Goal: Check status: Check status

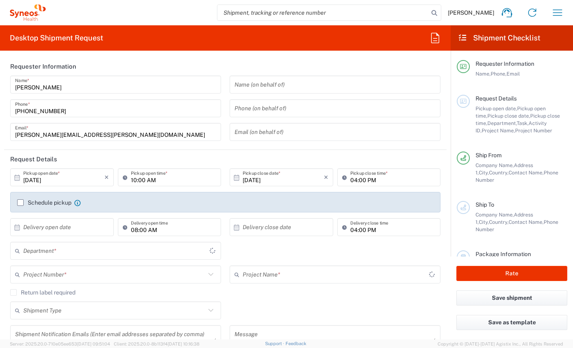
type input "[GEOGRAPHIC_DATA]"
type input "Syneos Health Clinical [GEOGRAPHIC_DATA]"
type input "8350"
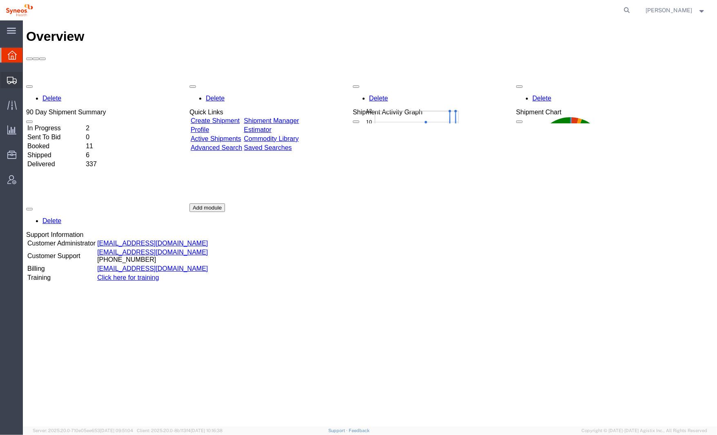
click at [8, 81] on icon at bounding box center [12, 80] width 10 height 7
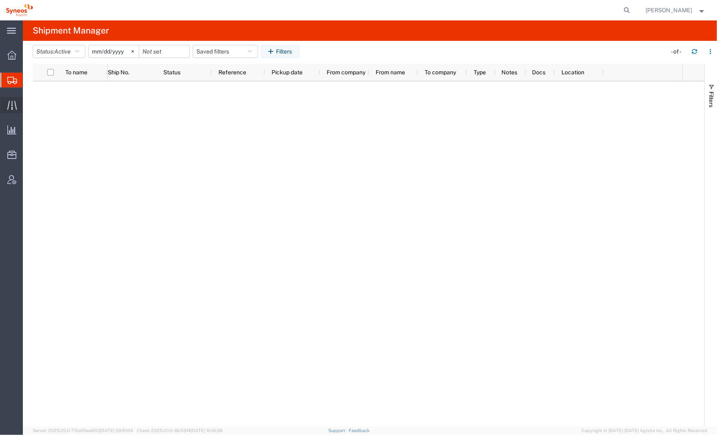
click at [15, 108] on icon at bounding box center [11, 104] width 9 height 9
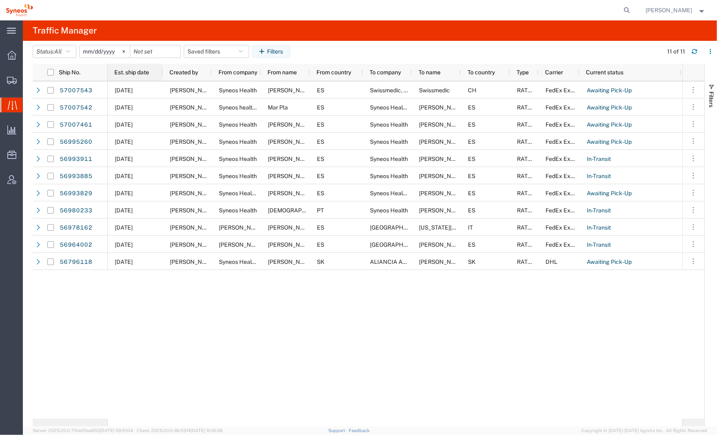
click at [138, 70] on span "Est. ship date" at bounding box center [131, 72] width 35 height 7
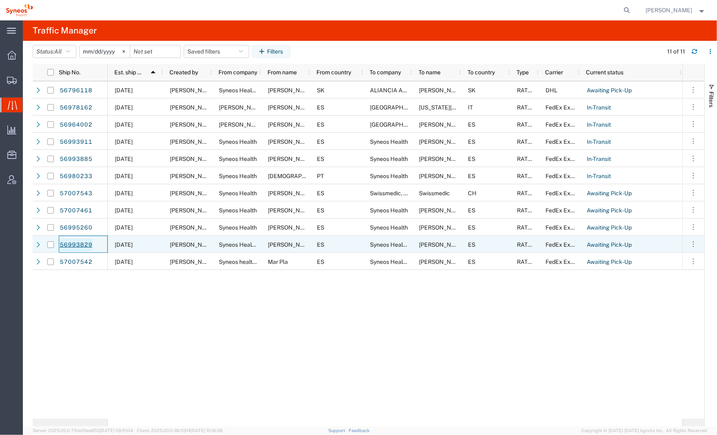
click at [89, 243] on link "56993829" at bounding box center [75, 244] width 33 height 13
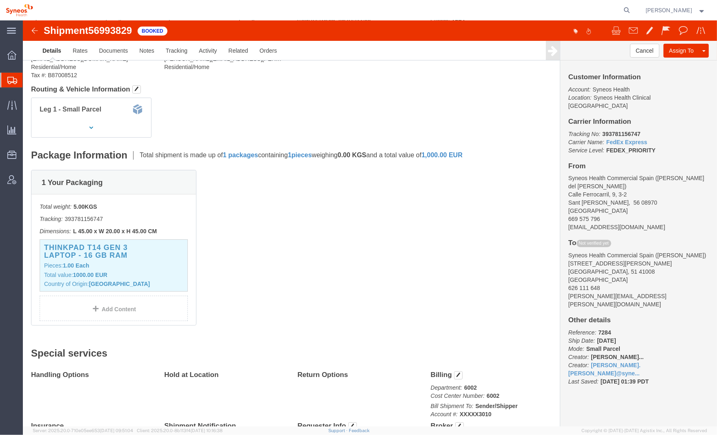
scroll to position [92, 0]
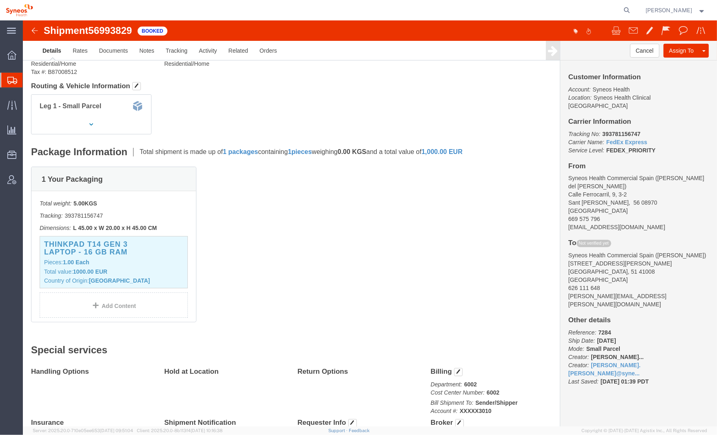
click img
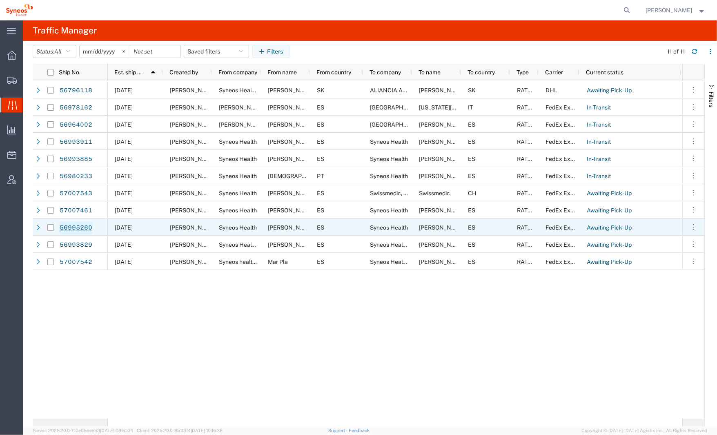
click at [86, 224] on link "56995260" at bounding box center [75, 227] width 33 height 13
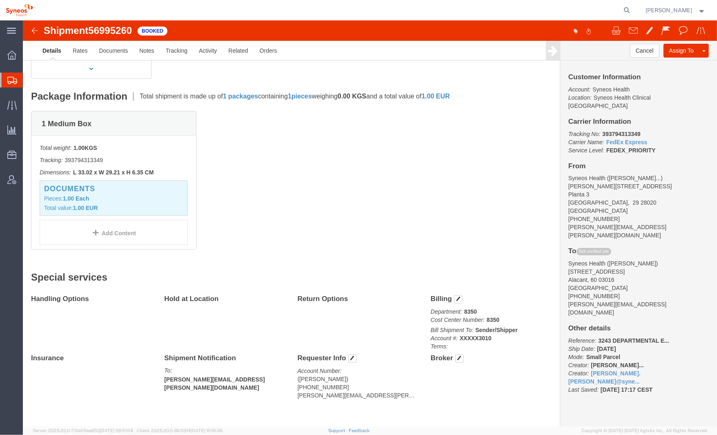
scroll to position [148, 0]
click span "button"
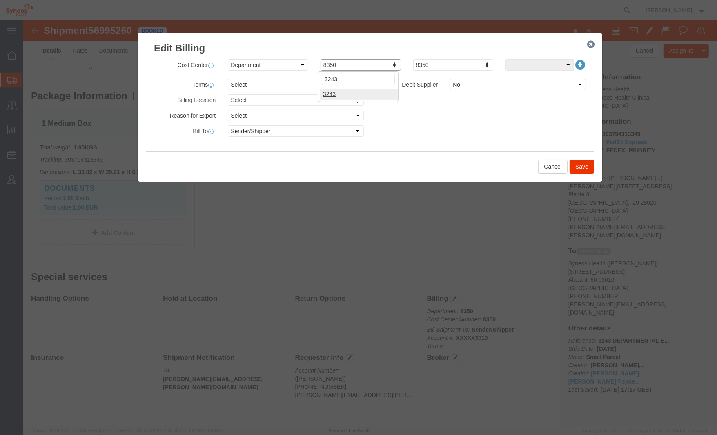
click input "3243"
type input "3243"
click button "Save"
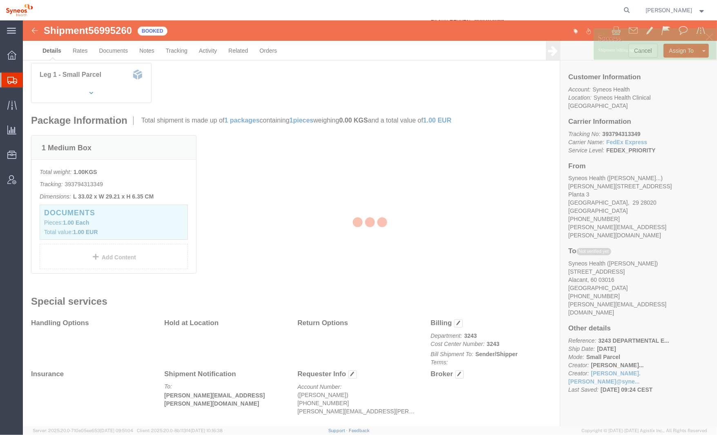
scroll to position [142, 0]
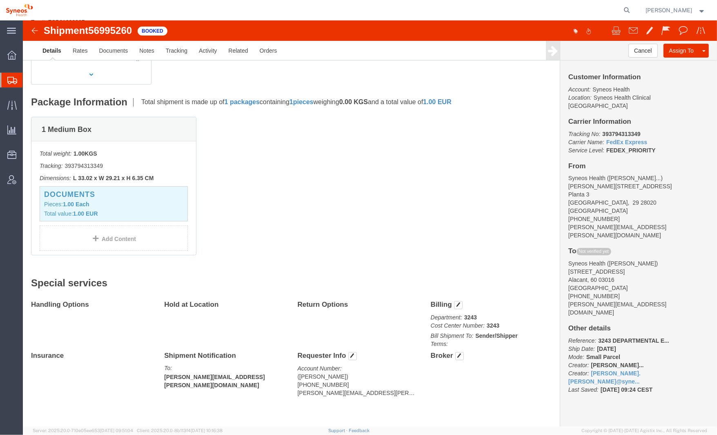
click img
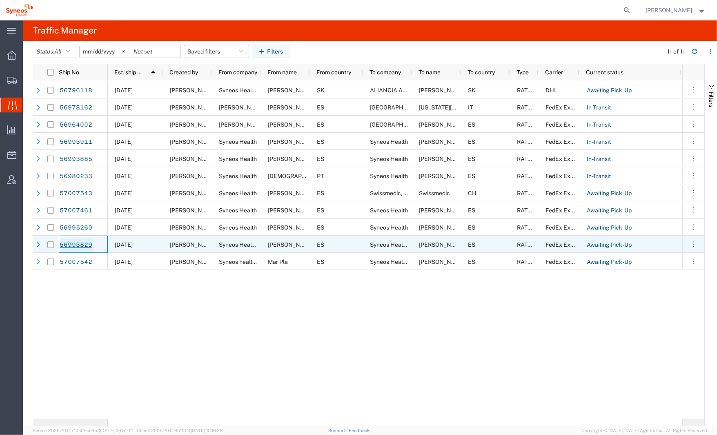
click at [85, 244] on link "56993829" at bounding box center [75, 244] width 33 height 13
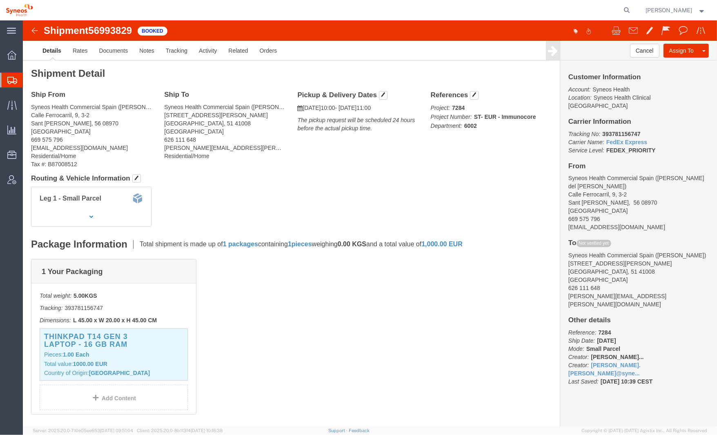
click at [8, 84] on div at bounding box center [11, 80] width 23 height 15
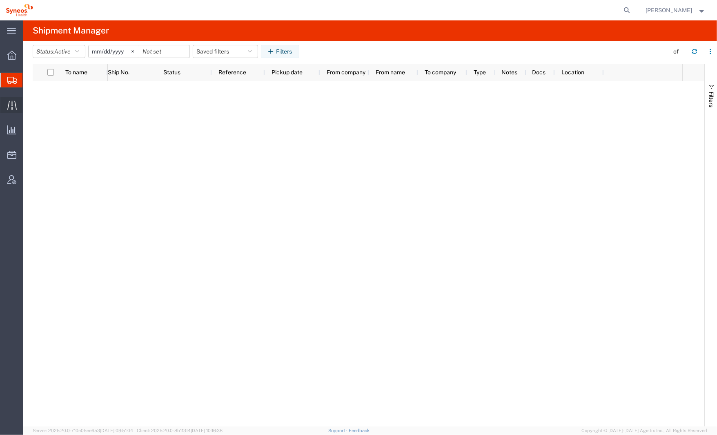
click at [2, 101] on div at bounding box center [11, 105] width 23 height 16
